Goal: Information Seeking & Learning: Check status

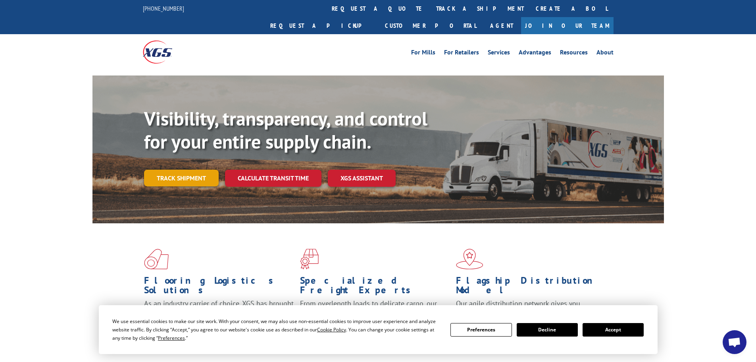
click at [169, 170] on link "Track shipment" at bounding box center [181, 178] width 75 height 17
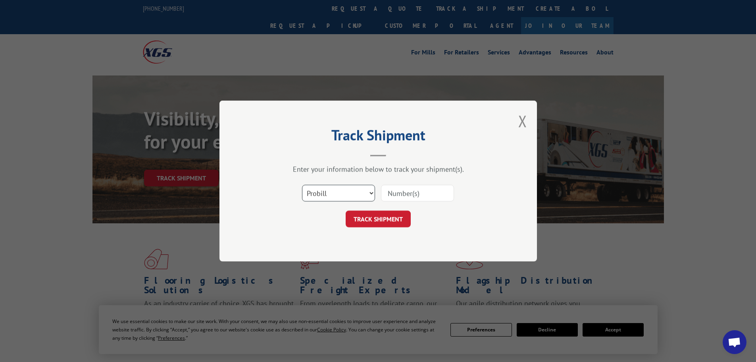
click at [340, 192] on select "Select category... Probill BOL PO" at bounding box center [338, 193] width 73 height 17
select select "bol"
click at [302, 185] on select "Select category... Probill BOL PO" at bounding box center [338, 193] width 73 height 17
paste input "7083925"
type input "7083925"
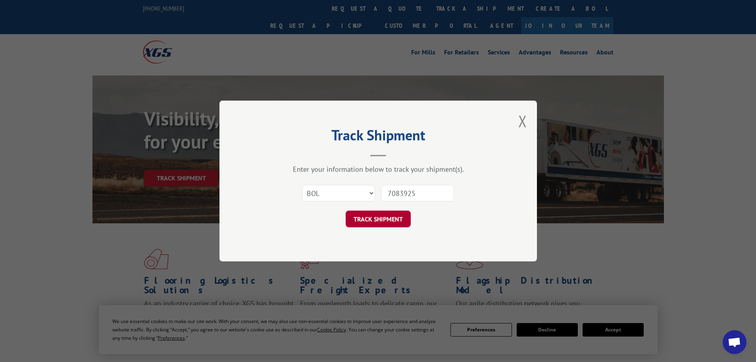
click at [370, 218] on button "TRACK SHIPMENT" at bounding box center [378, 218] width 65 height 17
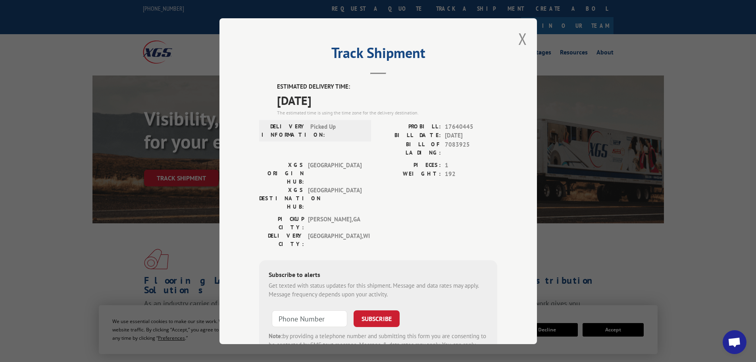
click at [525, 35] on div "Track Shipment ESTIMATED DELIVERY TIME: [DATE] The estimated time is using the …" at bounding box center [379, 181] width 318 height 326
click at [522, 38] on button "Close modal" at bounding box center [523, 38] width 9 height 21
